Goal: Information Seeking & Learning: Check status

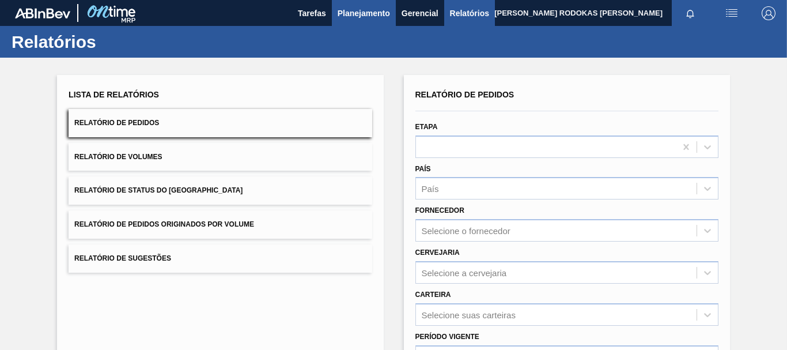
click at [366, 14] on span "Planejamento" at bounding box center [364, 13] width 52 height 14
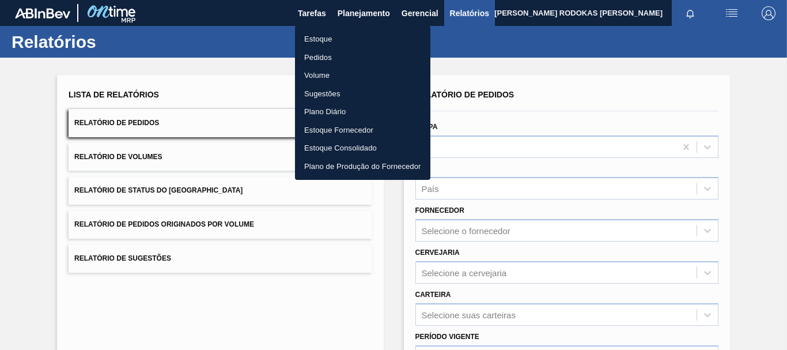
click at [363, 37] on li "Estoque" at bounding box center [362, 39] width 135 height 18
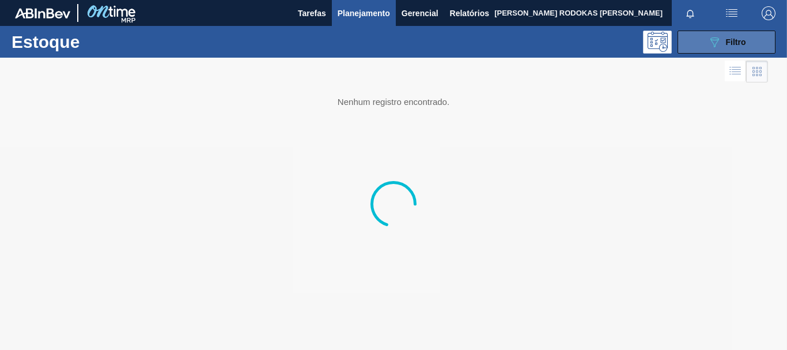
click at [730, 37] on span "Filtro" at bounding box center [736, 41] width 20 height 9
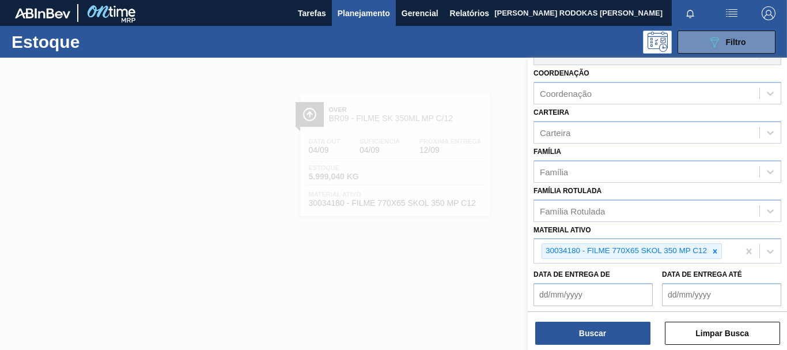
scroll to position [203, 0]
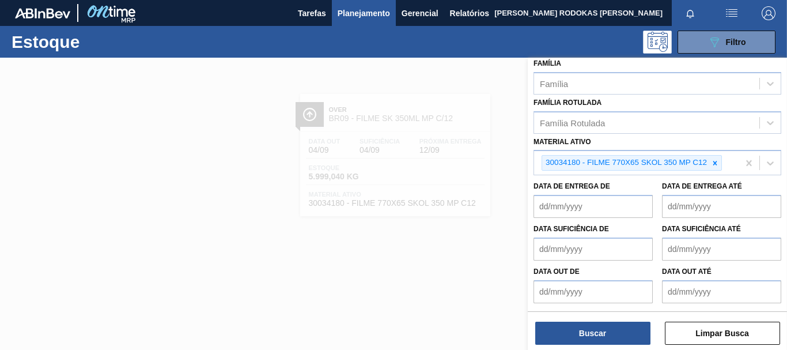
click at [403, 173] on div at bounding box center [393, 233] width 787 height 350
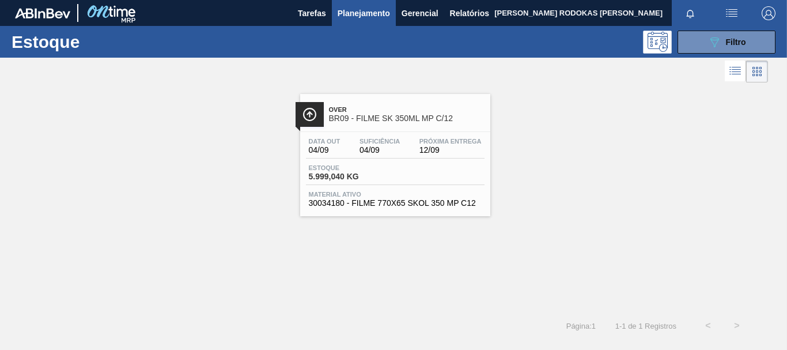
click at [403, 173] on div "Estoque 5.999,040 KG" at bounding box center [395, 174] width 179 height 21
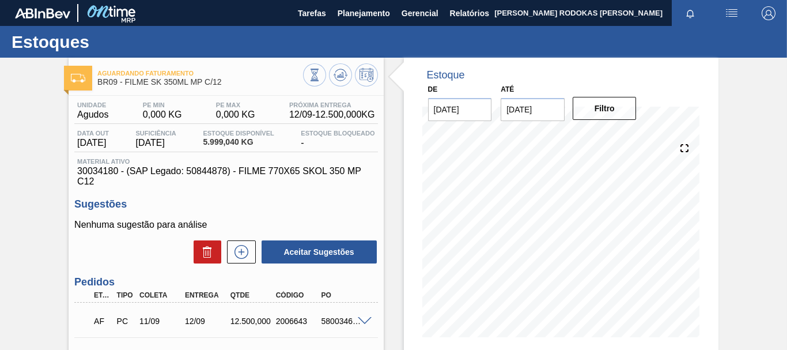
scroll to position [58, 0]
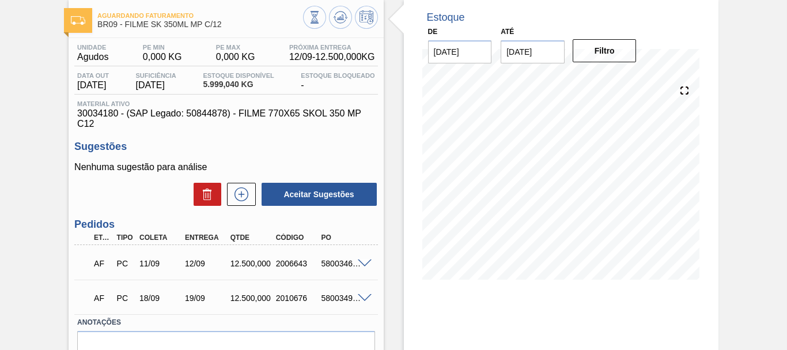
click at [355, 263] on div at bounding box center [366, 262] width 23 height 9
click at [363, 261] on span at bounding box center [365, 263] width 14 height 9
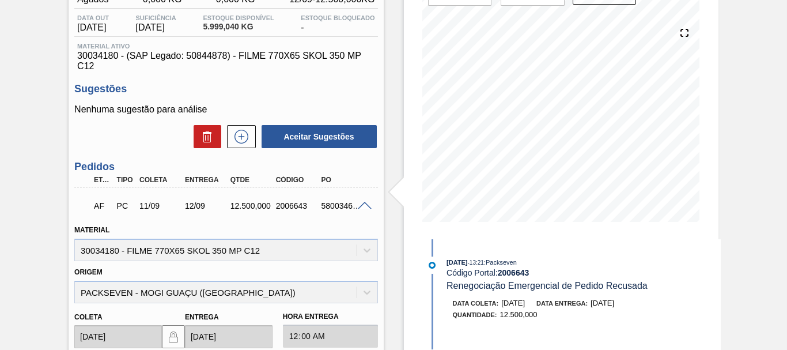
scroll to position [0, 0]
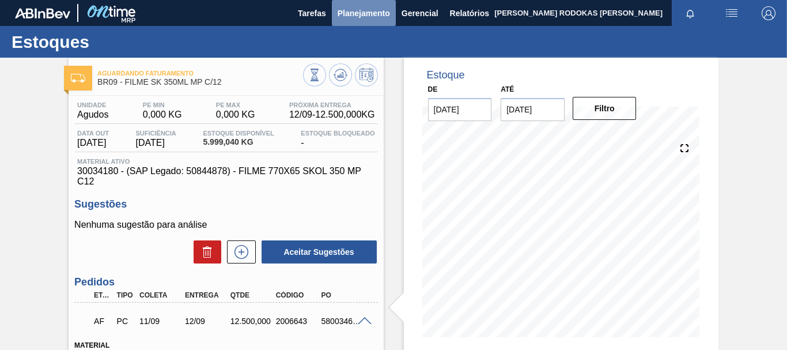
click at [345, 19] on span "Planejamento" at bounding box center [364, 13] width 52 height 14
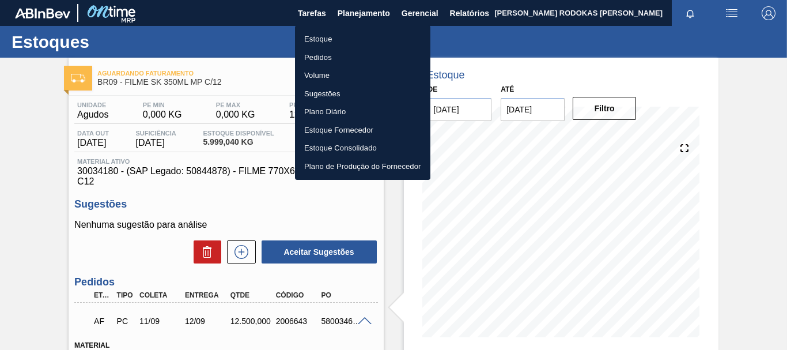
click at [335, 46] on li "Estoque" at bounding box center [362, 39] width 135 height 18
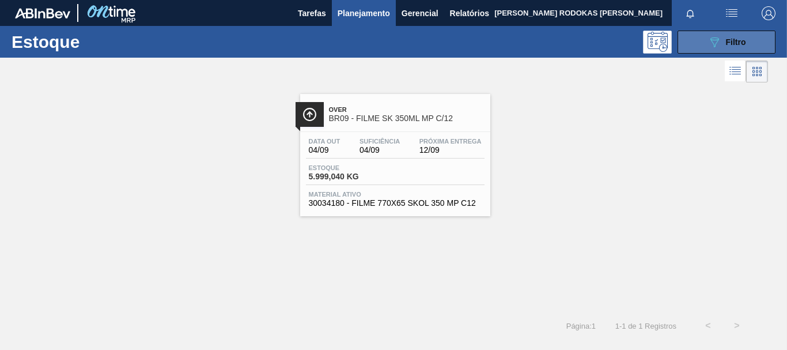
click at [731, 47] on div "089F7B8B-B2A5-4AFE-B5C0-19BA573D28AC Filtro" at bounding box center [727, 42] width 39 height 14
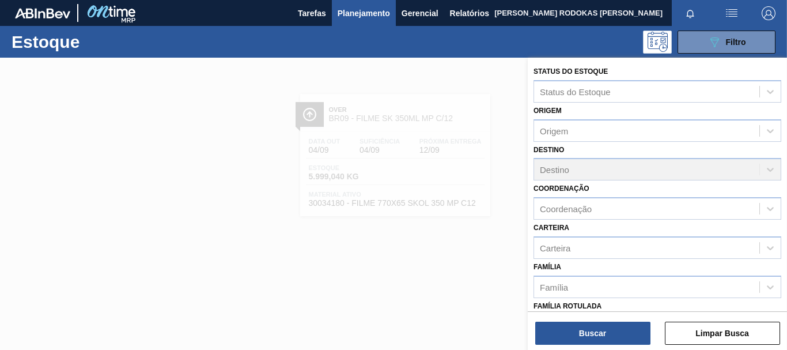
scroll to position [203, 0]
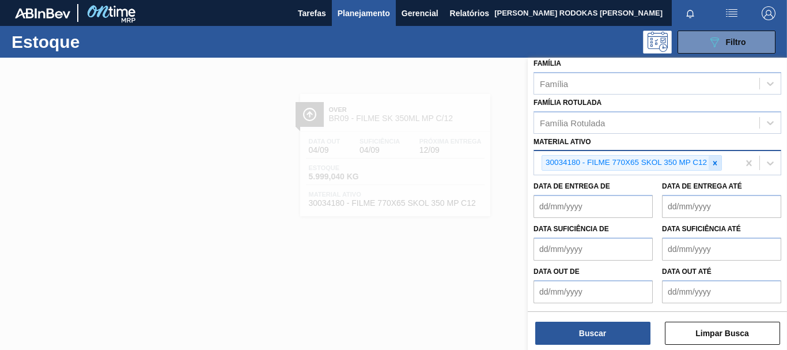
click at [713, 161] on icon at bounding box center [715, 163] width 8 height 8
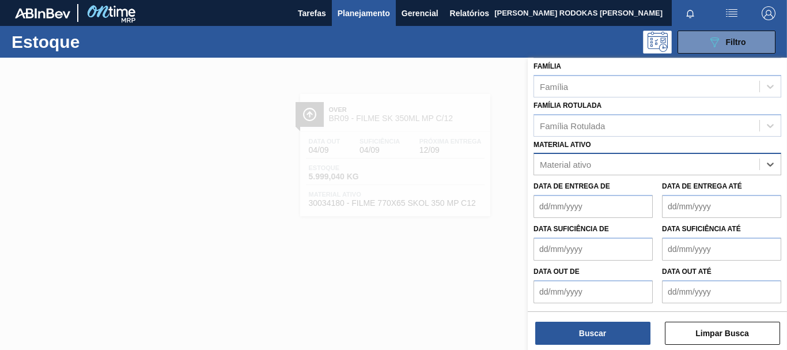
paste ativo "30012508"
type ativo "30012508"
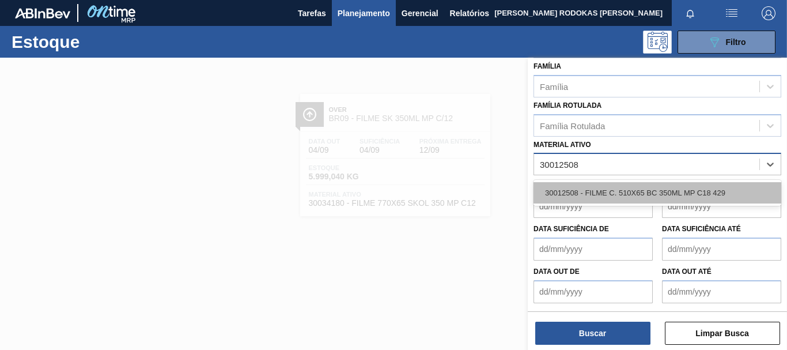
click at [646, 187] on div "30012508 - FILME C. 510X65 BC 350ML MP C18 429" at bounding box center [658, 192] width 248 height 21
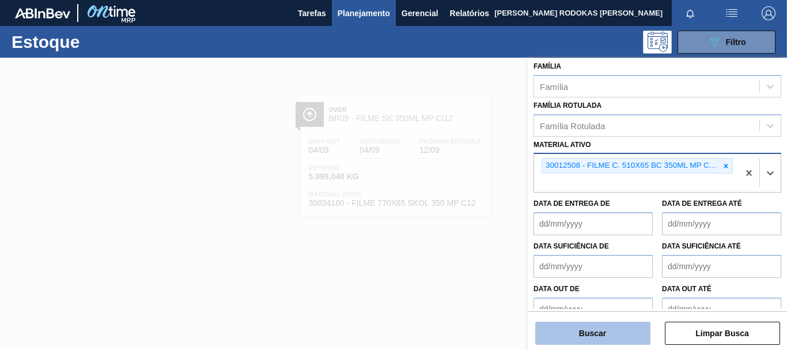
scroll to position [203, 0]
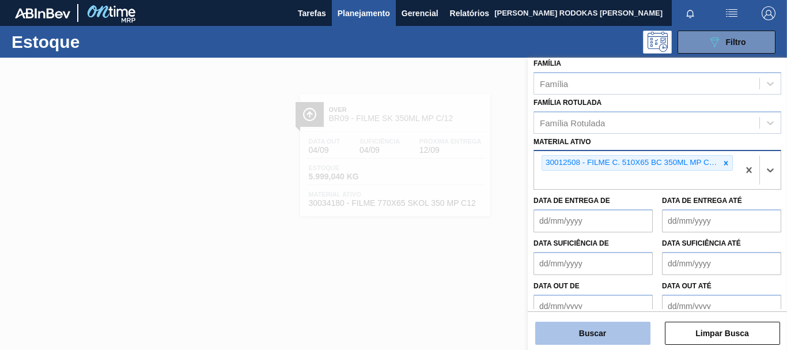
click at [584, 338] on button "Buscar" at bounding box center [592, 333] width 115 height 23
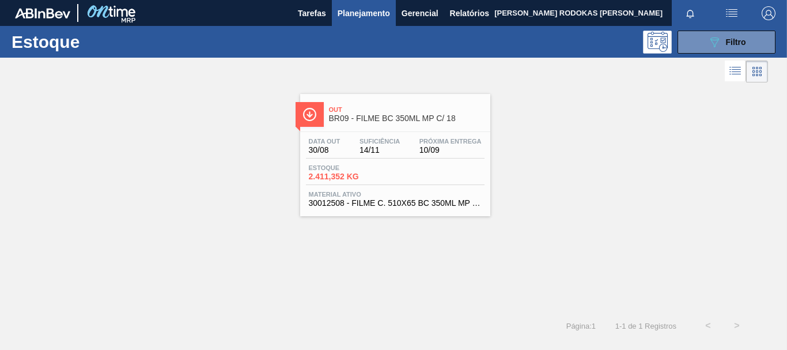
click at [390, 176] on div "Estoque 2.411,352 KG" at bounding box center [349, 172] width 86 height 17
click at [738, 37] on span "Filtro" at bounding box center [736, 41] width 20 height 9
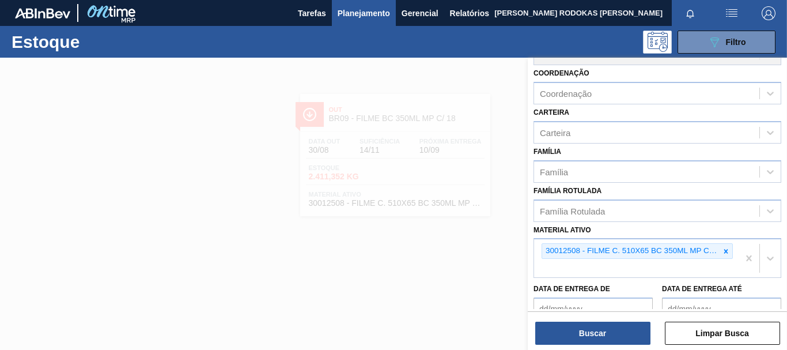
scroll to position [218, 0]
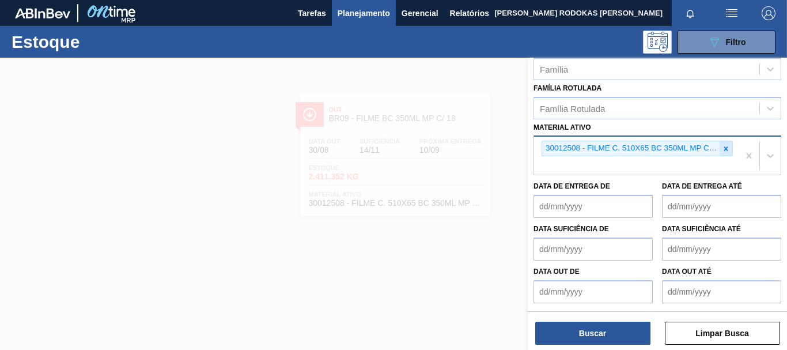
click at [723, 148] on icon at bounding box center [726, 149] width 8 height 8
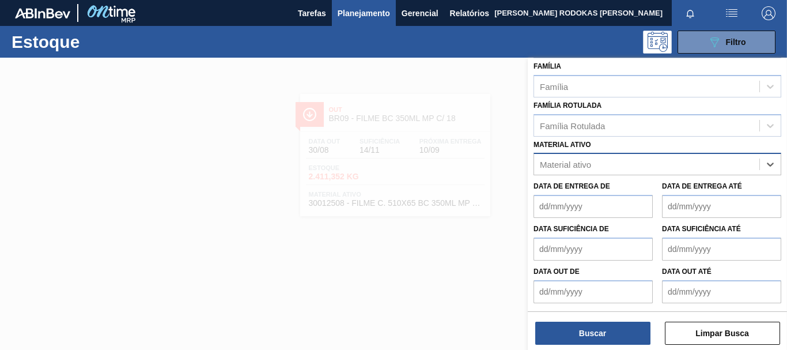
scroll to position [201, 0]
paste ativo "30012535"
type ativo "30012535"
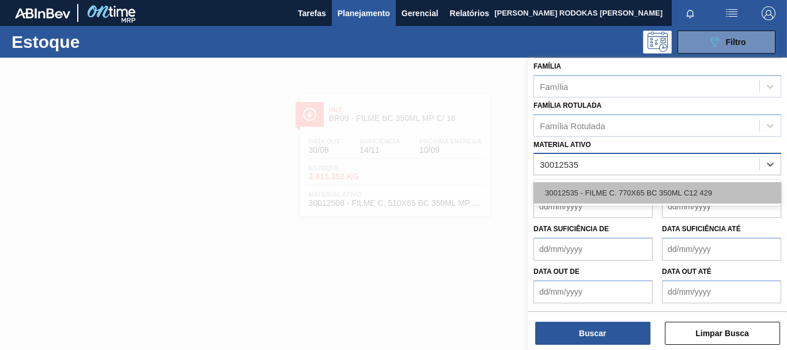
click at [646, 197] on div "30012535 - FILME C. 770X65 BC 350ML C12 429" at bounding box center [658, 192] width 248 height 21
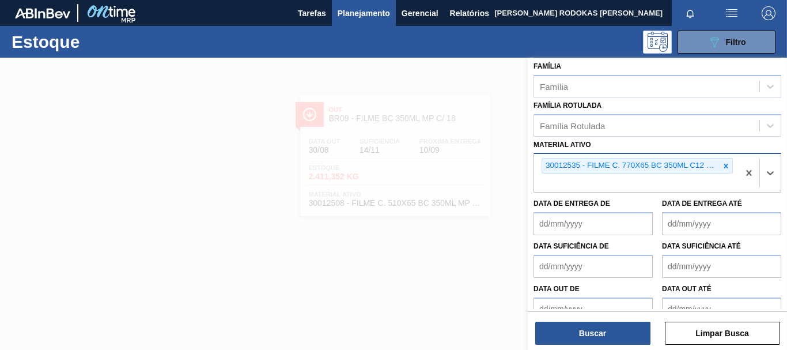
scroll to position [218, 0]
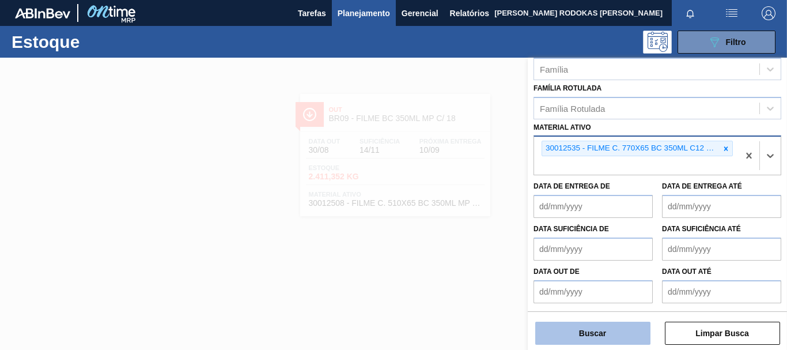
click at [618, 344] on button "Buscar" at bounding box center [592, 333] width 115 height 23
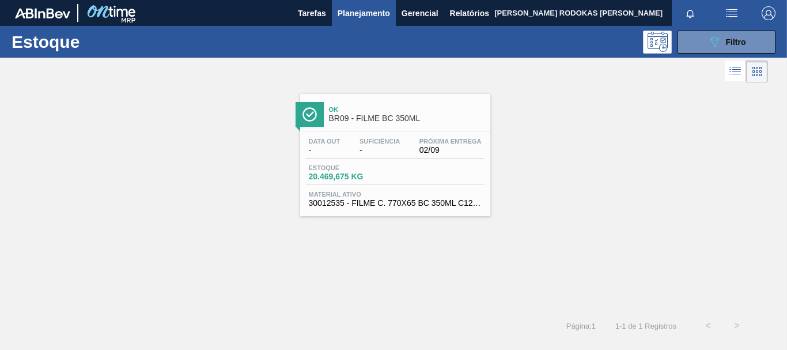
click at [344, 11] on span "Planejamento" at bounding box center [364, 13] width 52 height 14
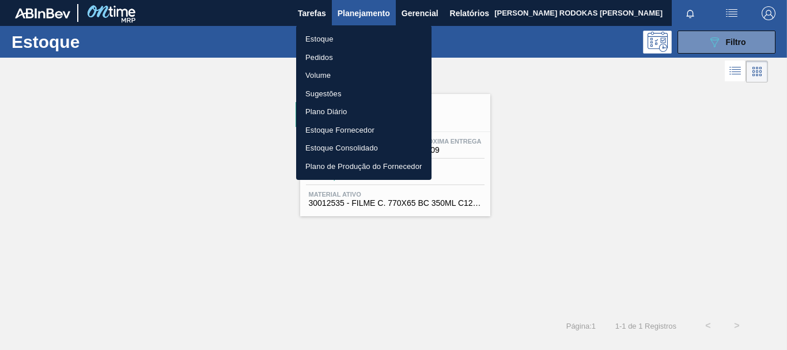
click at [363, 39] on li "Estoque" at bounding box center [363, 39] width 135 height 18
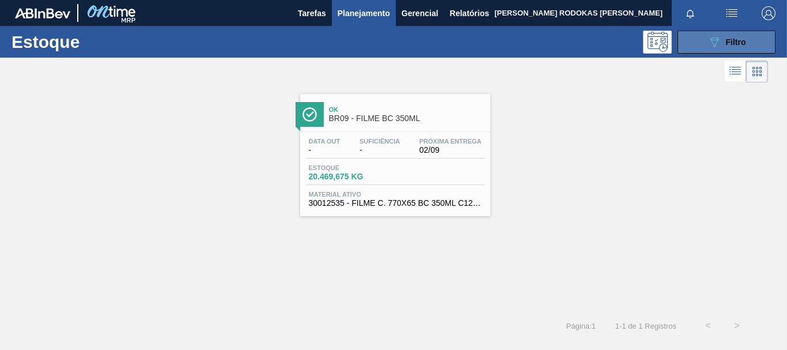
click at [715, 45] on icon "089F7B8B-B2A5-4AFE-B5C0-19BA573D28AC" at bounding box center [715, 42] width 14 height 14
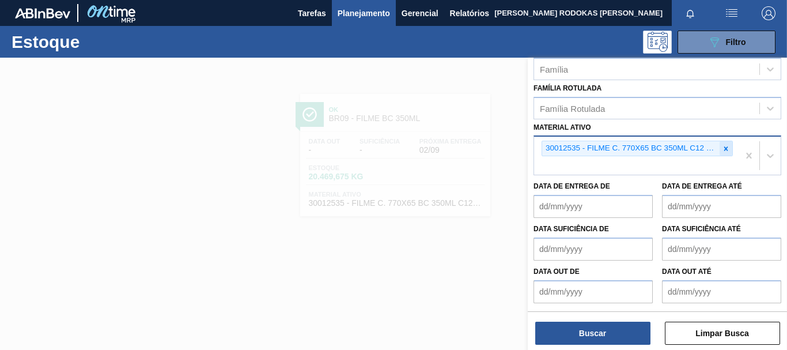
click at [725, 150] on icon at bounding box center [726, 149] width 8 height 8
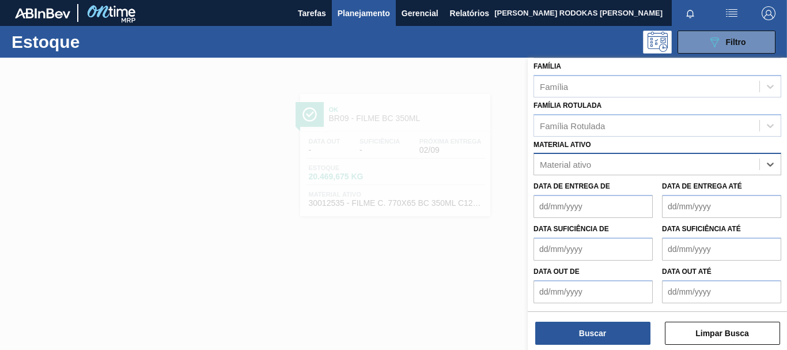
paste ativo "30002598"
type ativo "30002598"
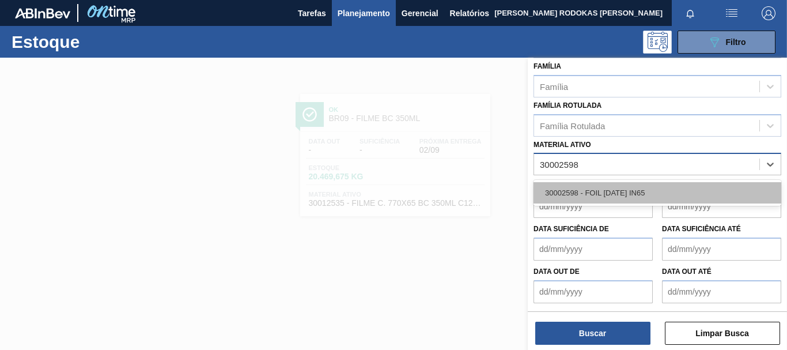
click at [639, 193] on div "30002598 - FOIL BC 600 IN65" at bounding box center [658, 192] width 248 height 21
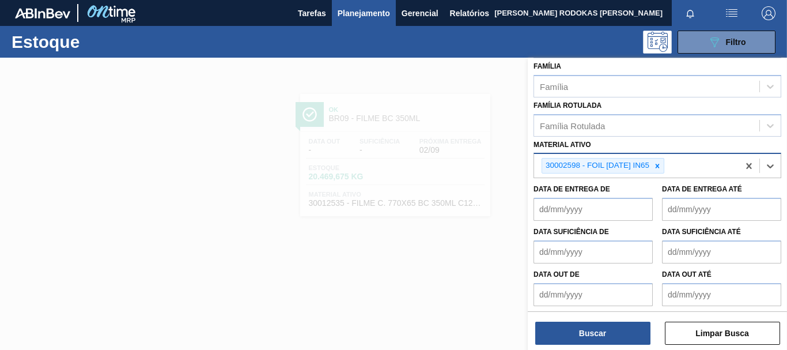
scroll to position [203, 0]
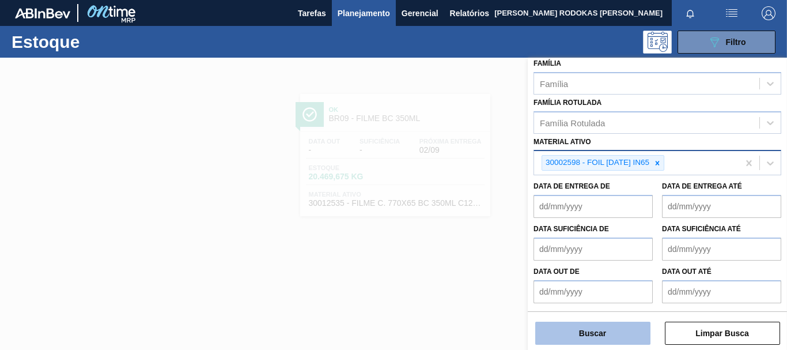
click at [601, 338] on button "Buscar" at bounding box center [592, 333] width 115 height 23
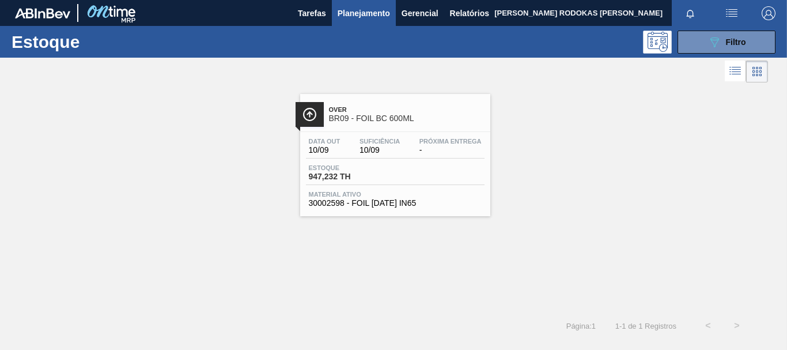
click at [395, 170] on div "Estoque 947,232 TH" at bounding box center [395, 174] width 179 height 21
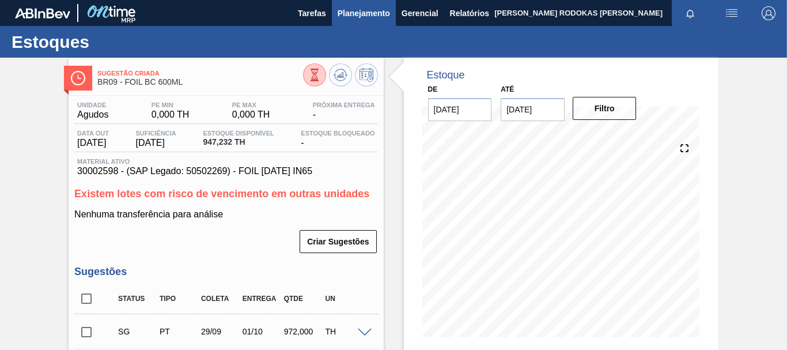
click at [362, 16] on span "Planejamento" at bounding box center [364, 13] width 52 height 14
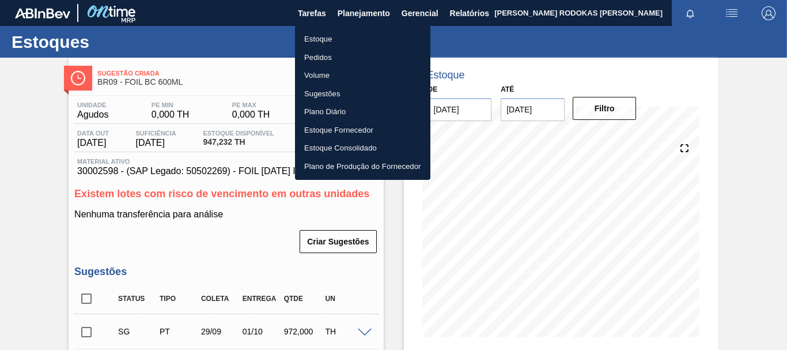
click at [610, 52] on div at bounding box center [393, 175] width 787 height 350
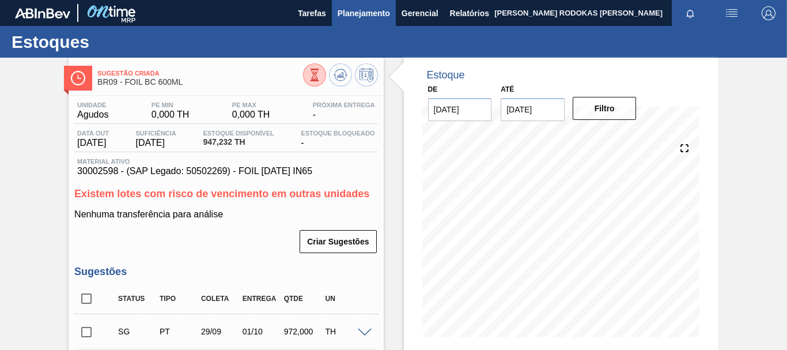
click at [338, 10] on span "Planejamento" at bounding box center [364, 13] width 52 height 14
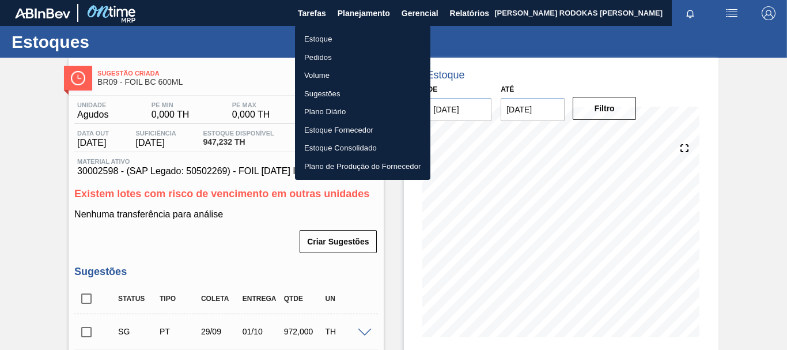
click at [375, 44] on li "Estoque" at bounding box center [362, 39] width 135 height 18
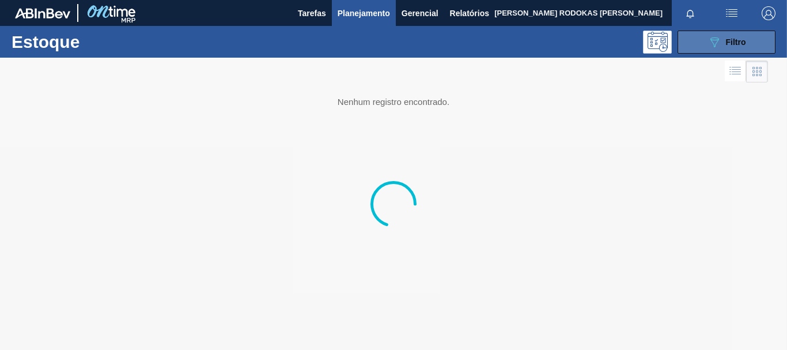
click at [706, 43] on button "089F7B8B-B2A5-4AFE-B5C0-19BA573D28AC Filtro" at bounding box center [727, 42] width 98 height 23
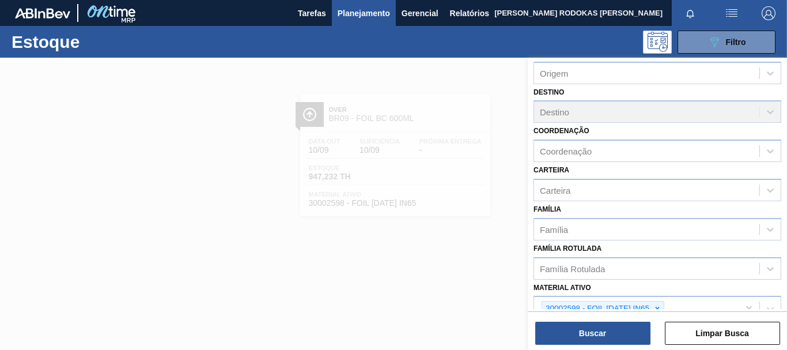
scroll to position [173, 0]
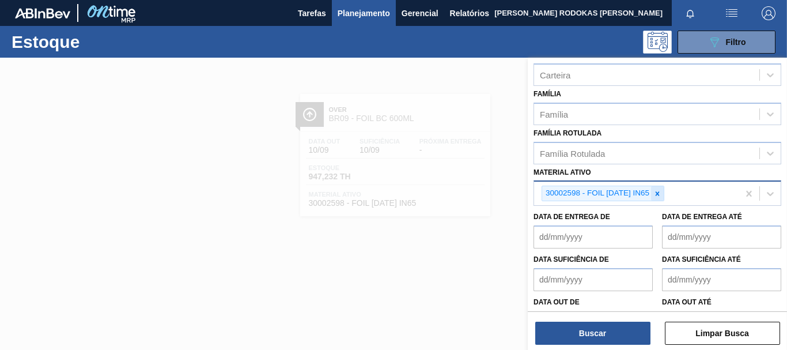
click at [661, 194] on icon at bounding box center [658, 194] width 8 height 8
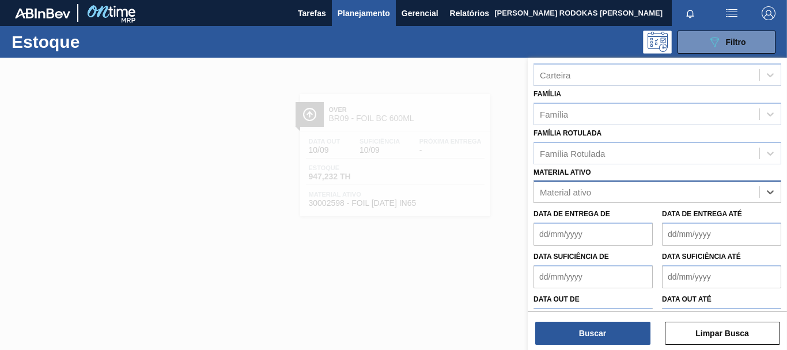
paste ativo "30002115"
type ativo "30002115"
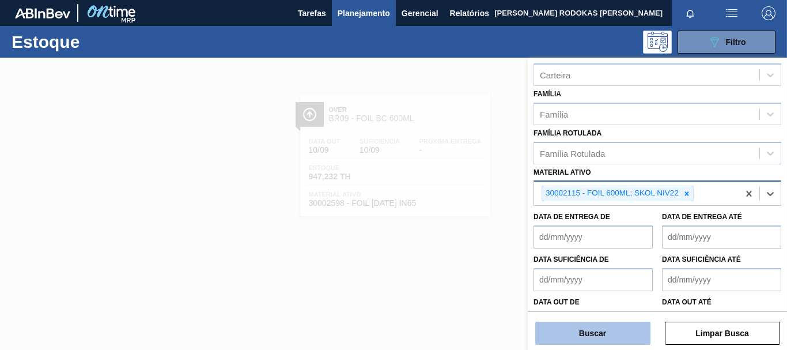
click at [567, 335] on button "Buscar" at bounding box center [592, 333] width 115 height 23
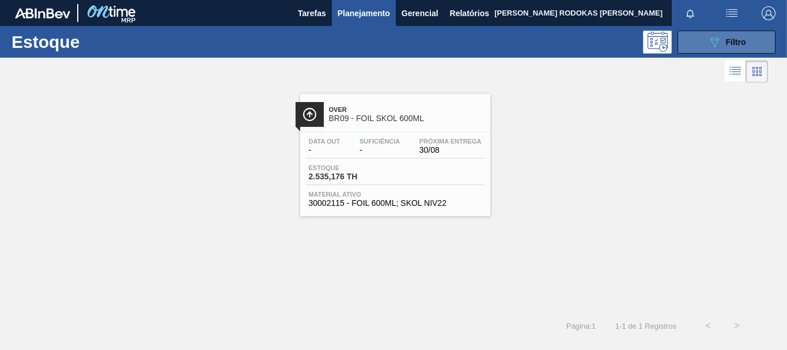
click at [703, 43] on button "089F7B8B-B2A5-4AFE-B5C0-19BA573D28AC Filtro" at bounding box center [727, 42] width 98 height 23
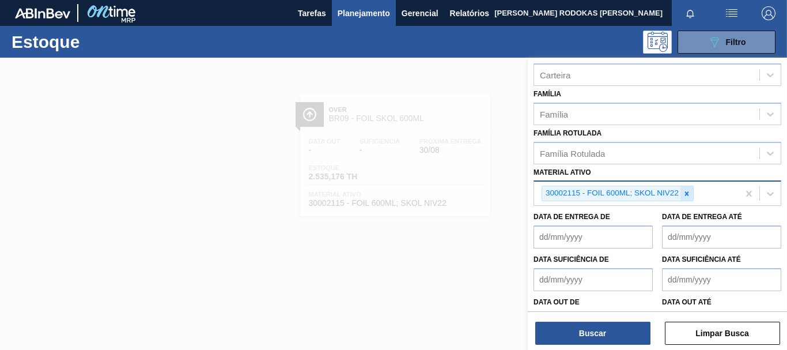
click at [684, 191] on icon at bounding box center [687, 194] width 8 height 8
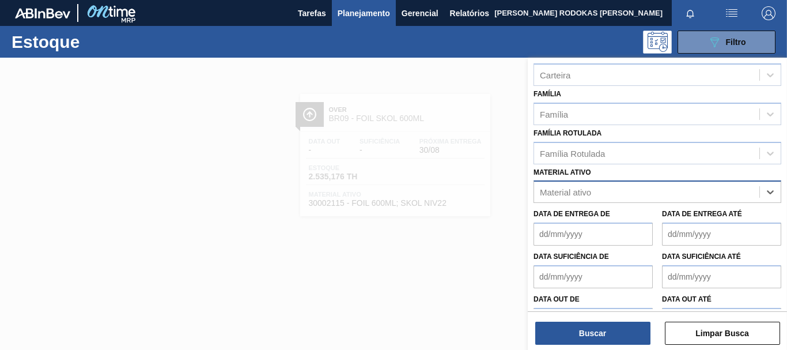
paste ativo "30002973"
type ativo "30002973"
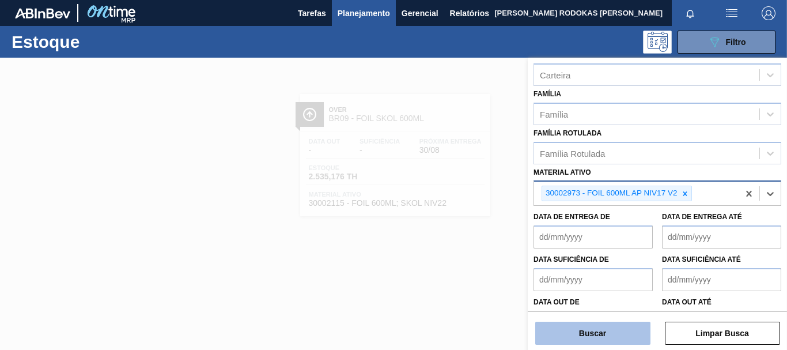
click at [584, 343] on button "Buscar" at bounding box center [592, 333] width 115 height 23
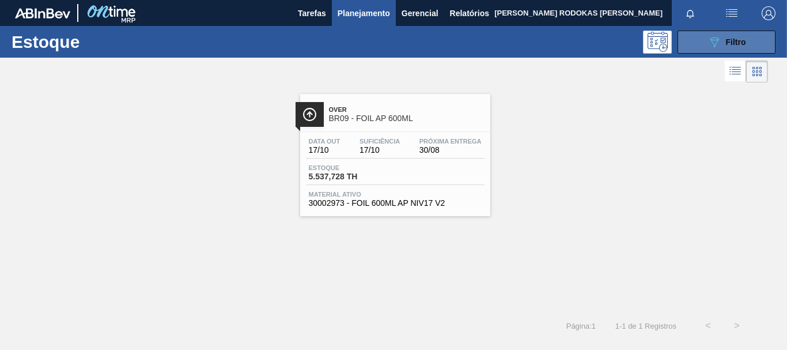
click at [711, 38] on icon at bounding box center [715, 42] width 9 height 10
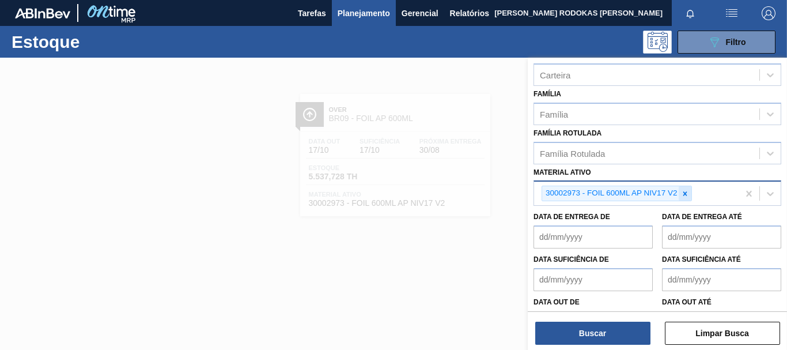
click at [683, 194] on icon at bounding box center [685, 194] width 8 height 8
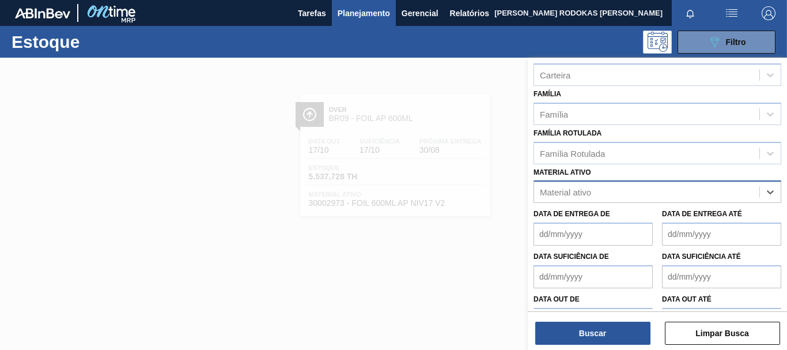
paste ativo "20002647"
type ativo "20002647"
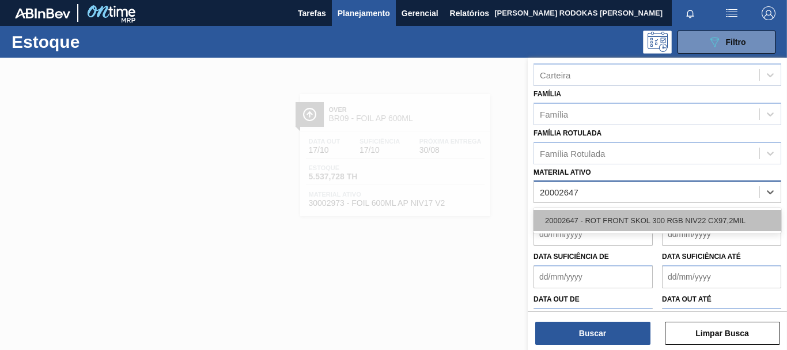
click at [666, 220] on div "20002647 - ROT FRONT SKOL 300 RGB NIV22 CX97,2MIL" at bounding box center [658, 220] width 248 height 21
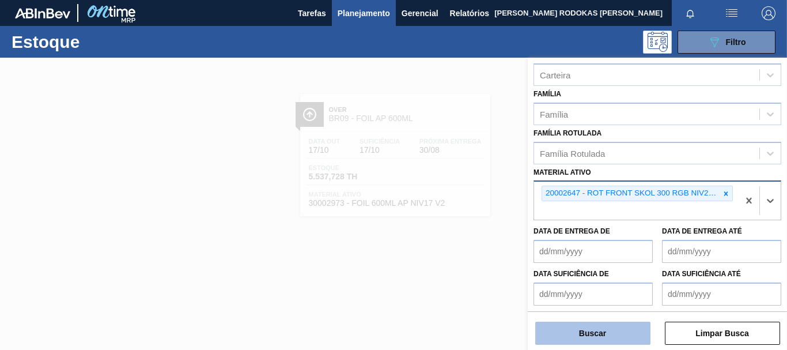
click at [574, 329] on button "Buscar" at bounding box center [592, 333] width 115 height 23
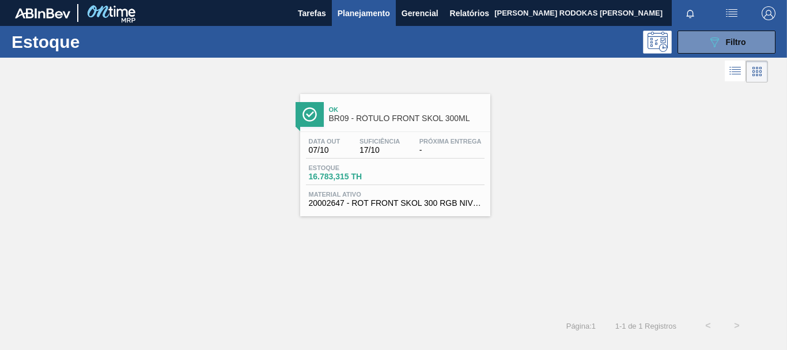
click at [436, 169] on div "Estoque 16.783,315 TH" at bounding box center [395, 174] width 179 height 21
